Goal: Browse casually: Explore the website without a specific task or goal

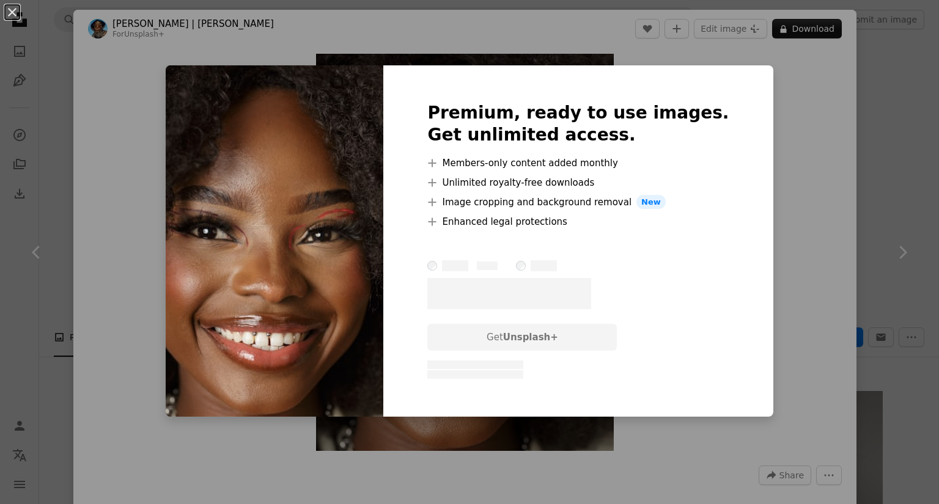
scroll to position [341, 0]
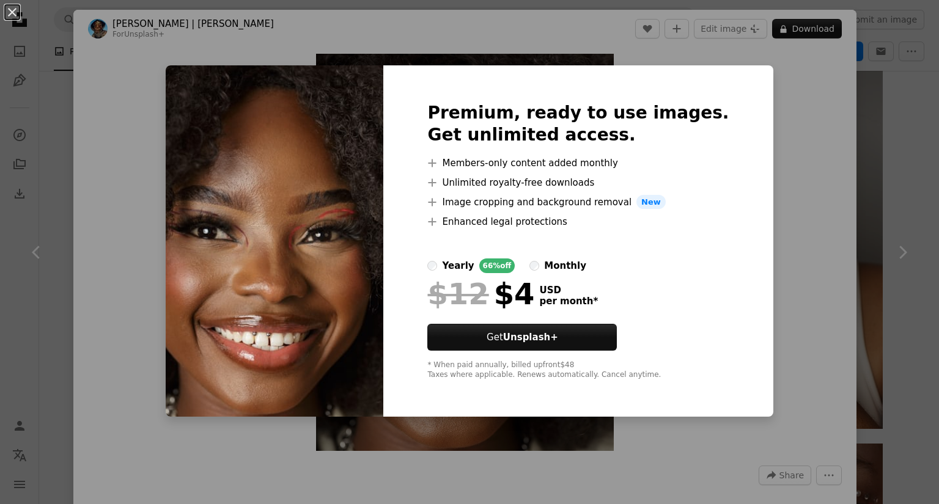
click at [775, 103] on div "An X shape Premium, ready to use images. Get unlimited access. A plus sign Memb…" at bounding box center [469, 252] width 939 height 504
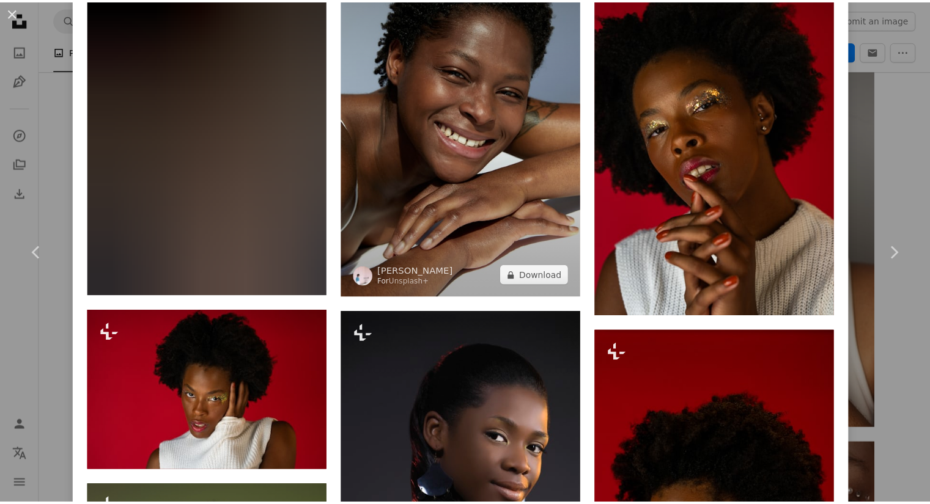
scroll to position [5780, 0]
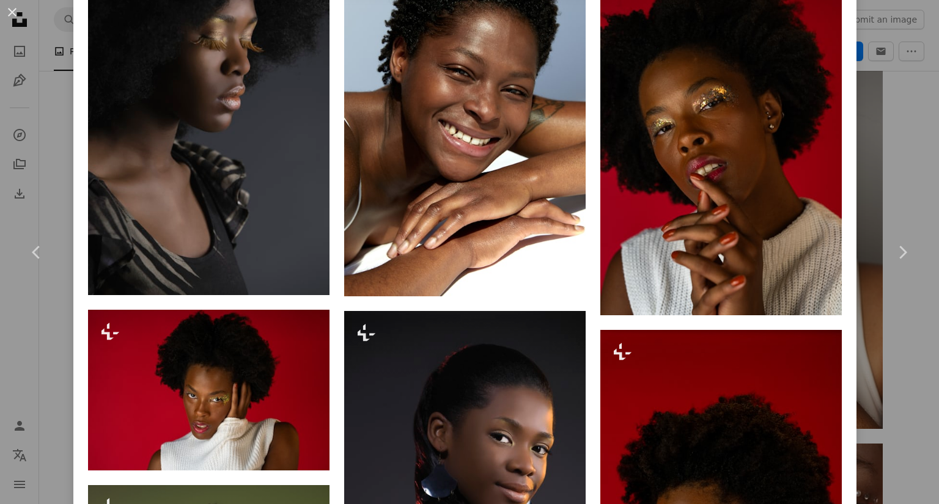
click at [889, 59] on div "An X shape Chevron left Chevron right [PERSON_NAME] | 딜란 For Unsplash+ A heart …" at bounding box center [469, 252] width 939 height 504
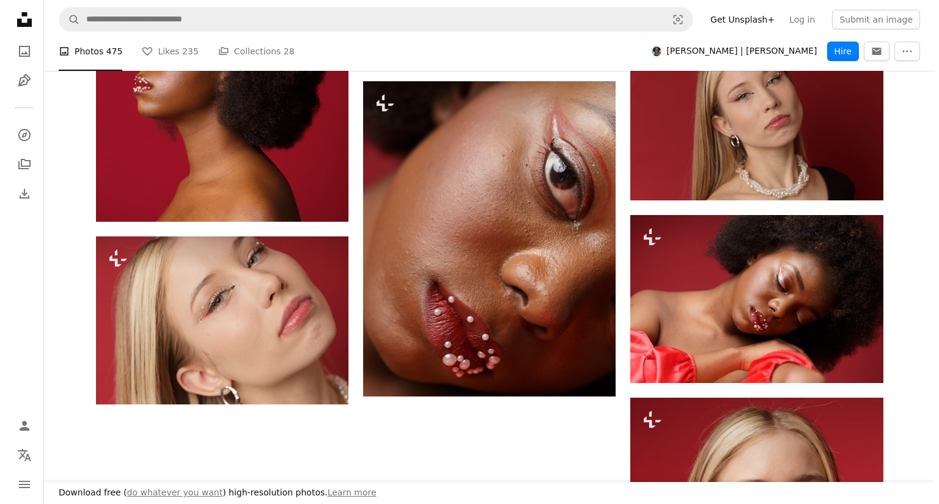
scroll to position [1802, 0]
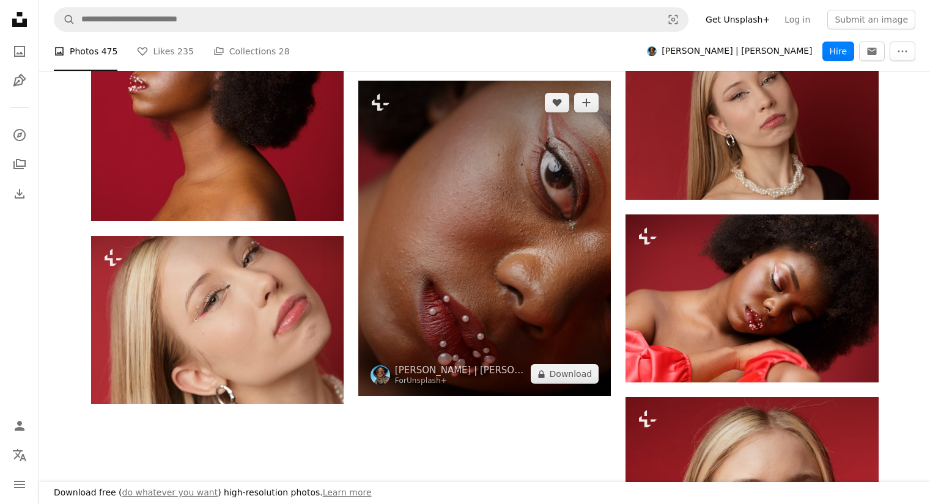
click at [502, 188] on img at bounding box center [484, 239] width 252 height 316
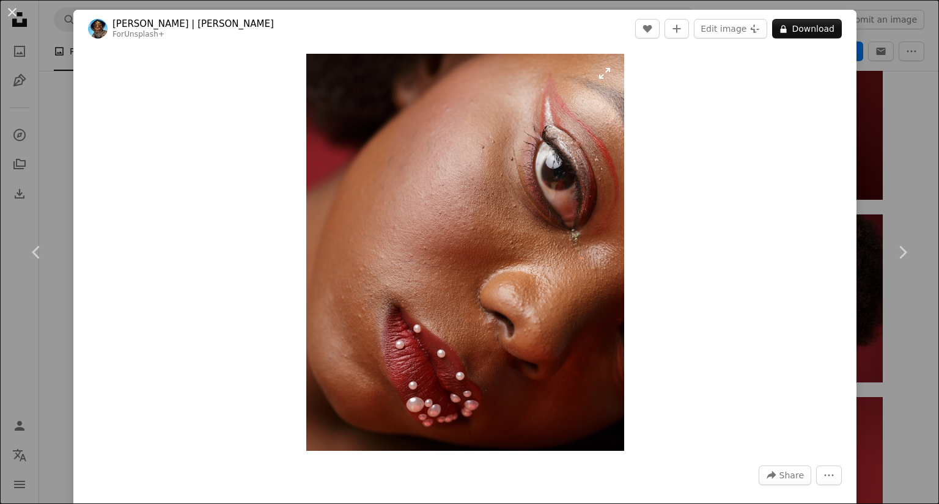
click at [473, 292] on img "Zoom in on this image" at bounding box center [465, 252] width 318 height 397
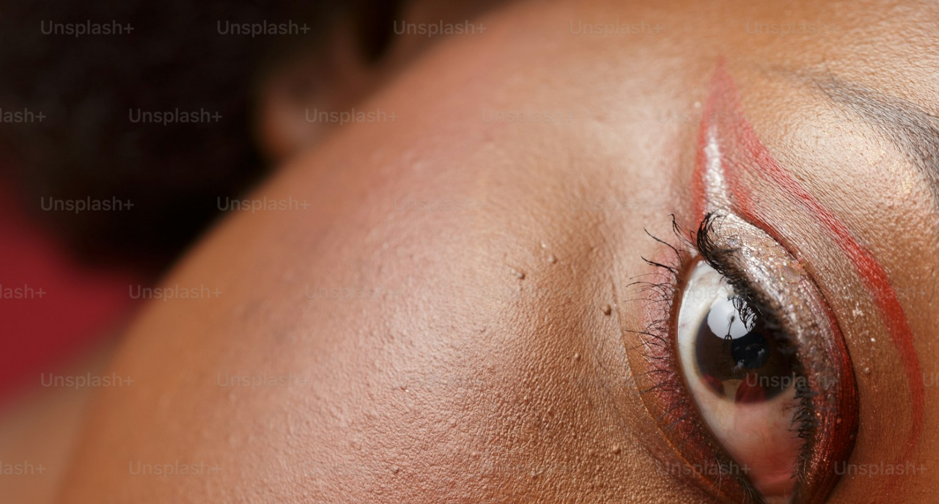
scroll to position [324, 0]
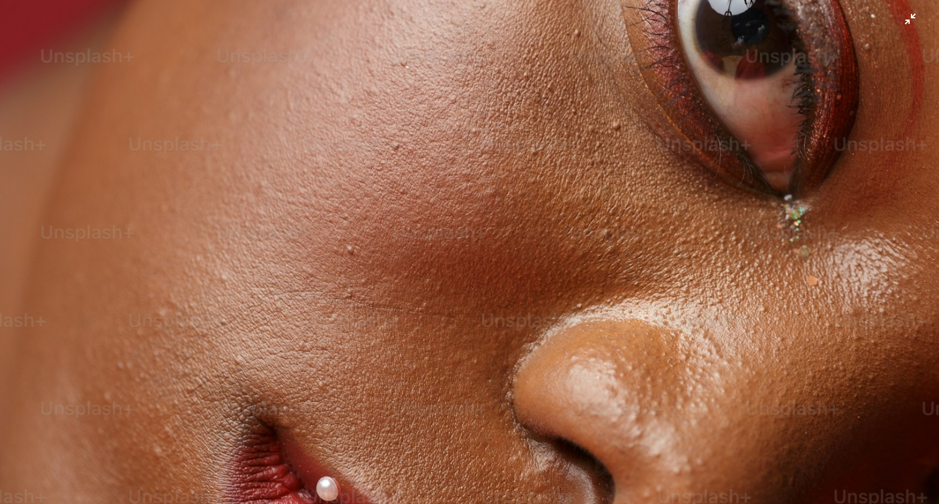
click at [473, 292] on img "Zoom out on this image" at bounding box center [469, 263] width 940 height 1176
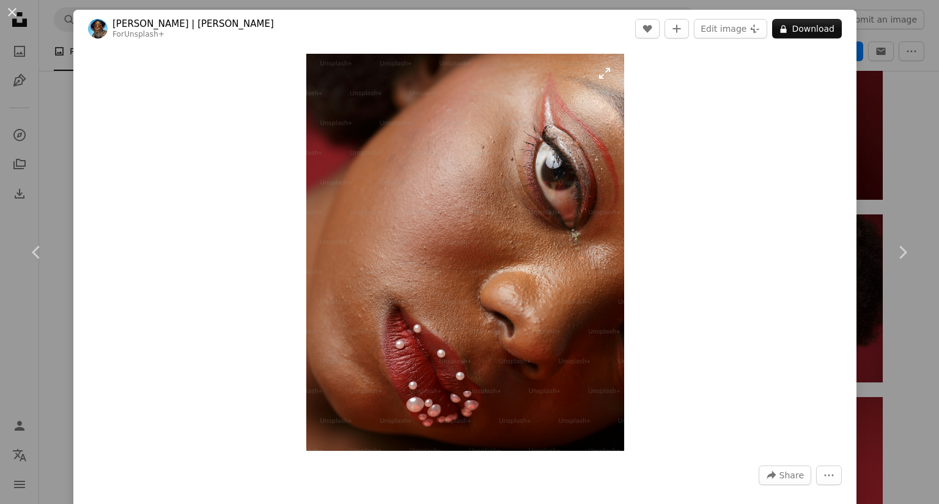
click at [421, 379] on img "Zoom in on this image" at bounding box center [465, 252] width 318 height 397
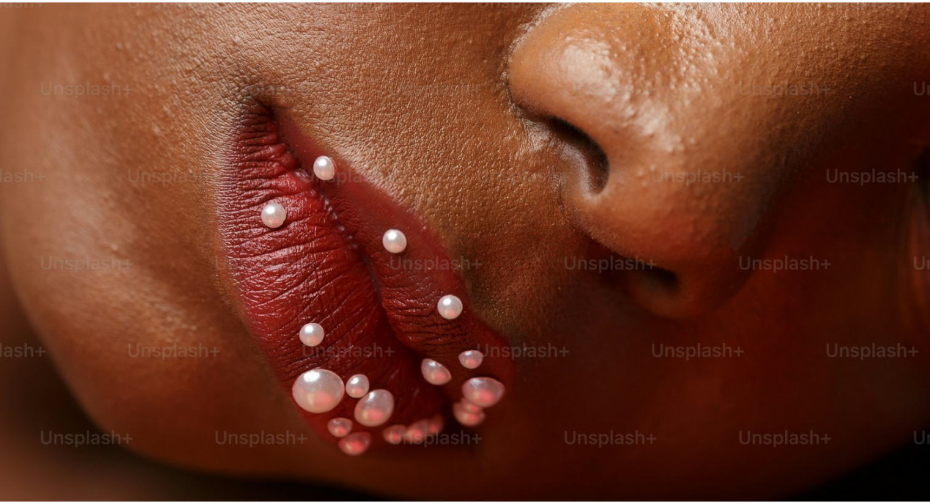
scroll to position [645, 0]
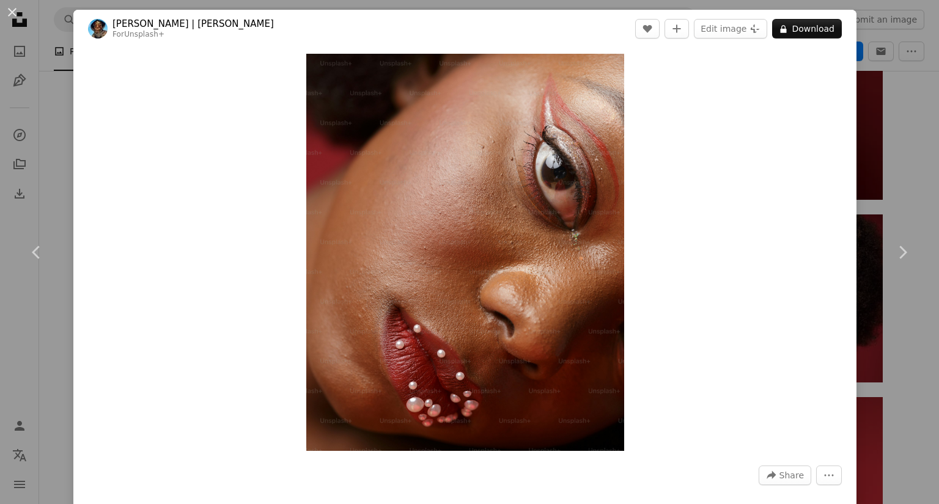
click at [889, 84] on div "An X shape Chevron left Chevron right [PERSON_NAME] | 딜란 For Unsplash+ A heart …" at bounding box center [469, 252] width 939 height 504
